Goal: Transaction & Acquisition: Subscribe to service/newsletter

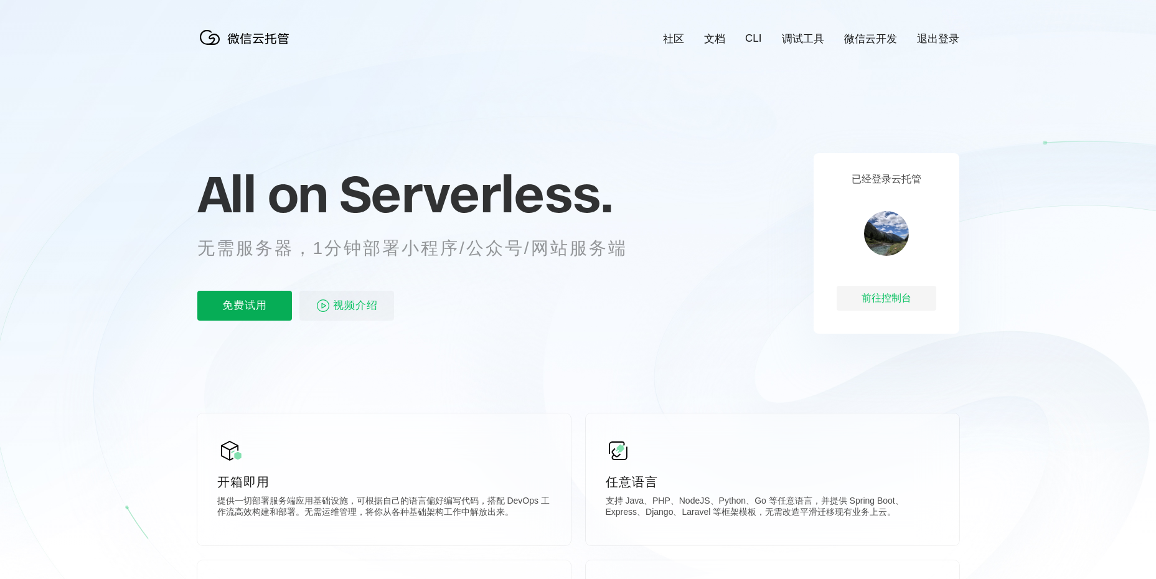
scroll to position [0, 2214]
click at [228, 315] on p "免费试用" at bounding box center [244, 306] width 95 height 30
click at [253, 304] on p "免费试用" at bounding box center [244, 306] width 95 height 30
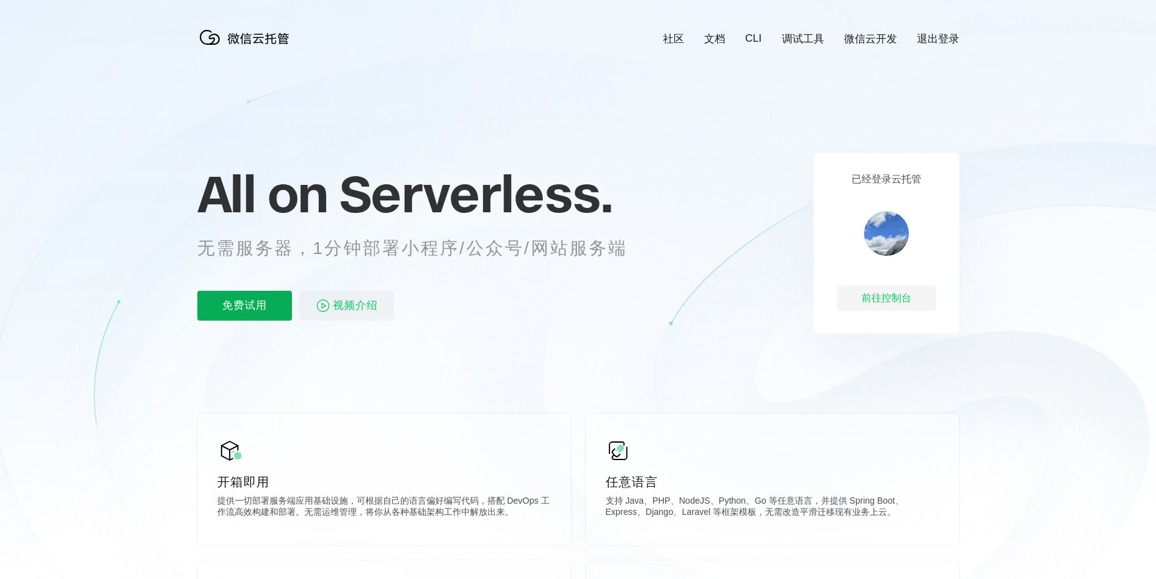
click at [270, 301] on p "免费试用" at bounding box center [244, 306] width 95 height 30
click at [256, 316] on p "免费试用" at bounding box center [244, 306] width 95 height 30
